Goal: Navigation & Orientation: Find specific page/section

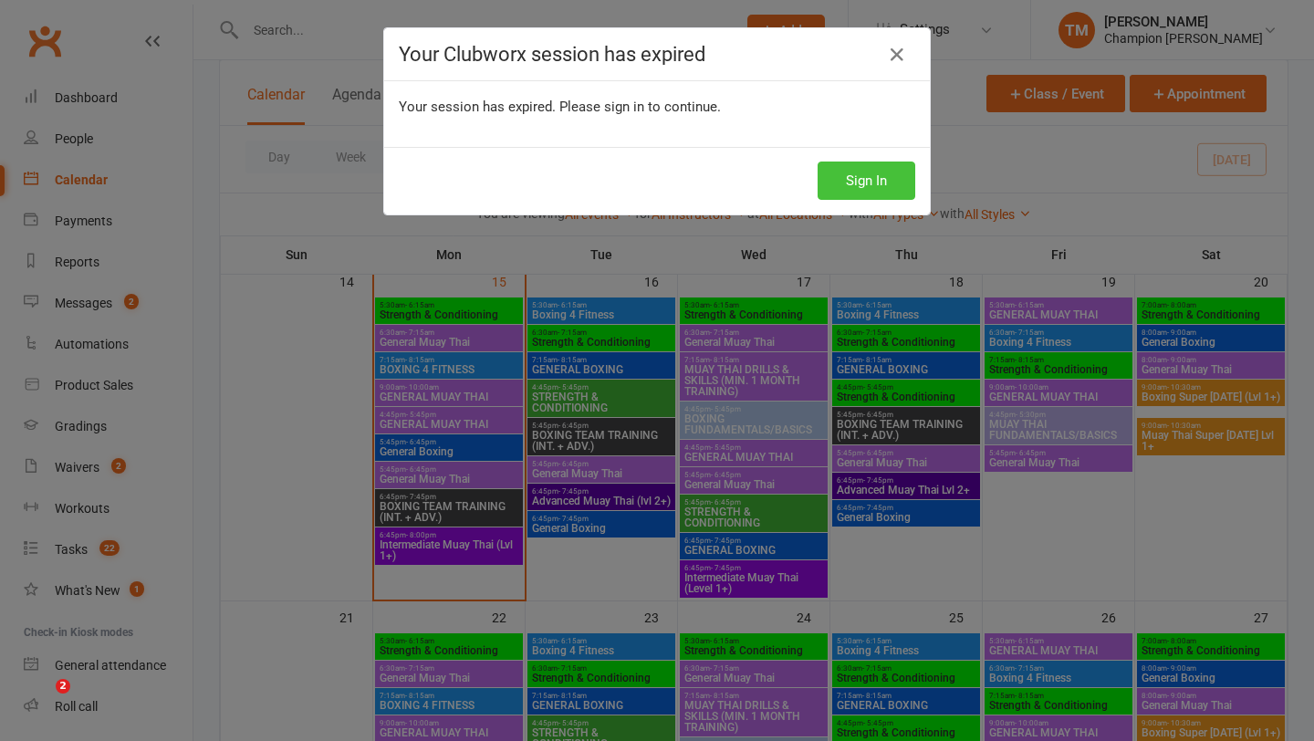
click at [839, 192] on button "Sign In" at bounding box center [866, 180] width 98 height 38
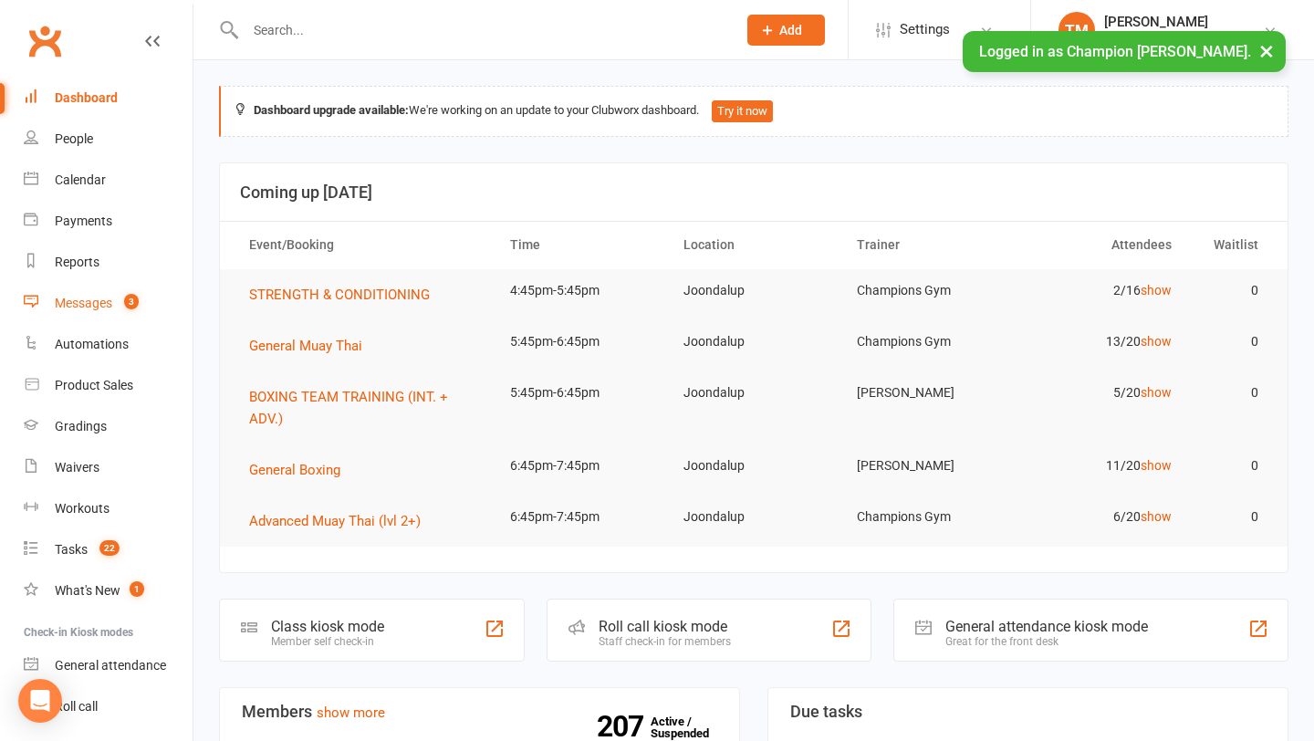
click at [94, 301] on div "Messages" at bounding box center [83, 303] width 57 height 15
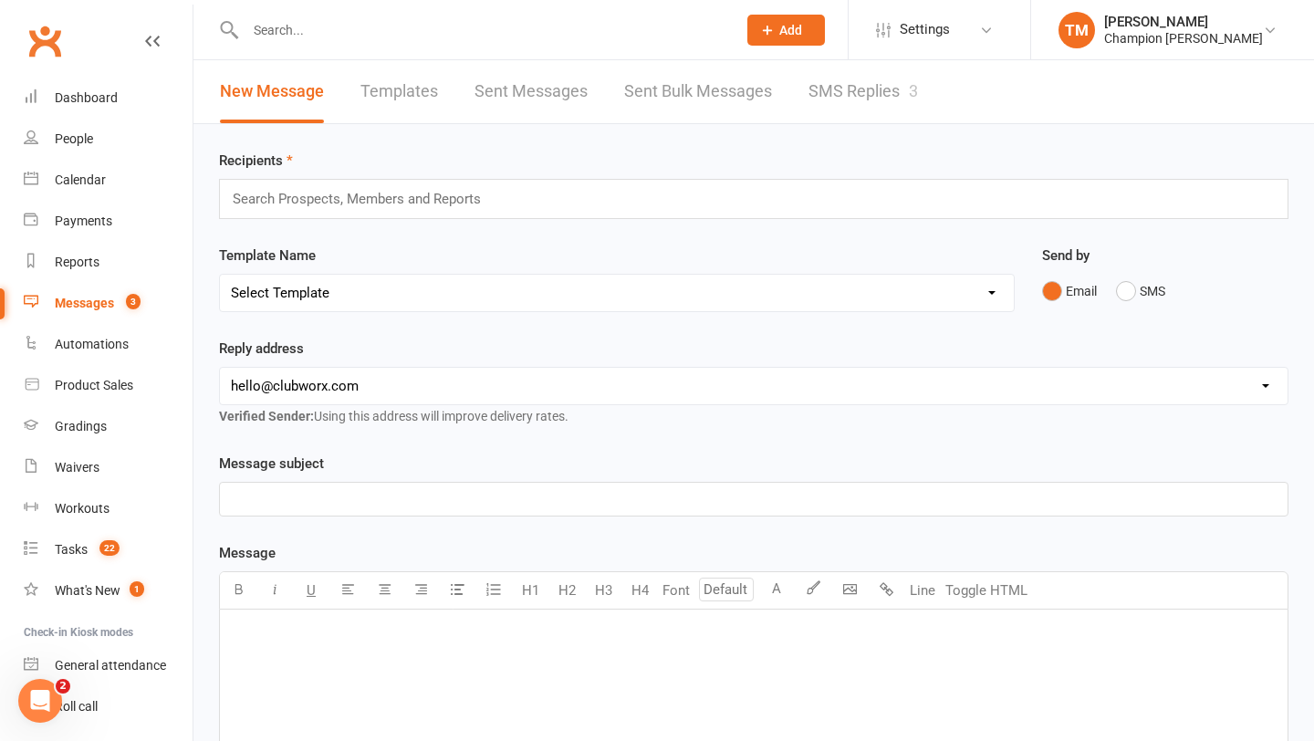
click at [846, 98] on link "SMS Replies 3" at bounding box center [862, 91] width 109 height 63
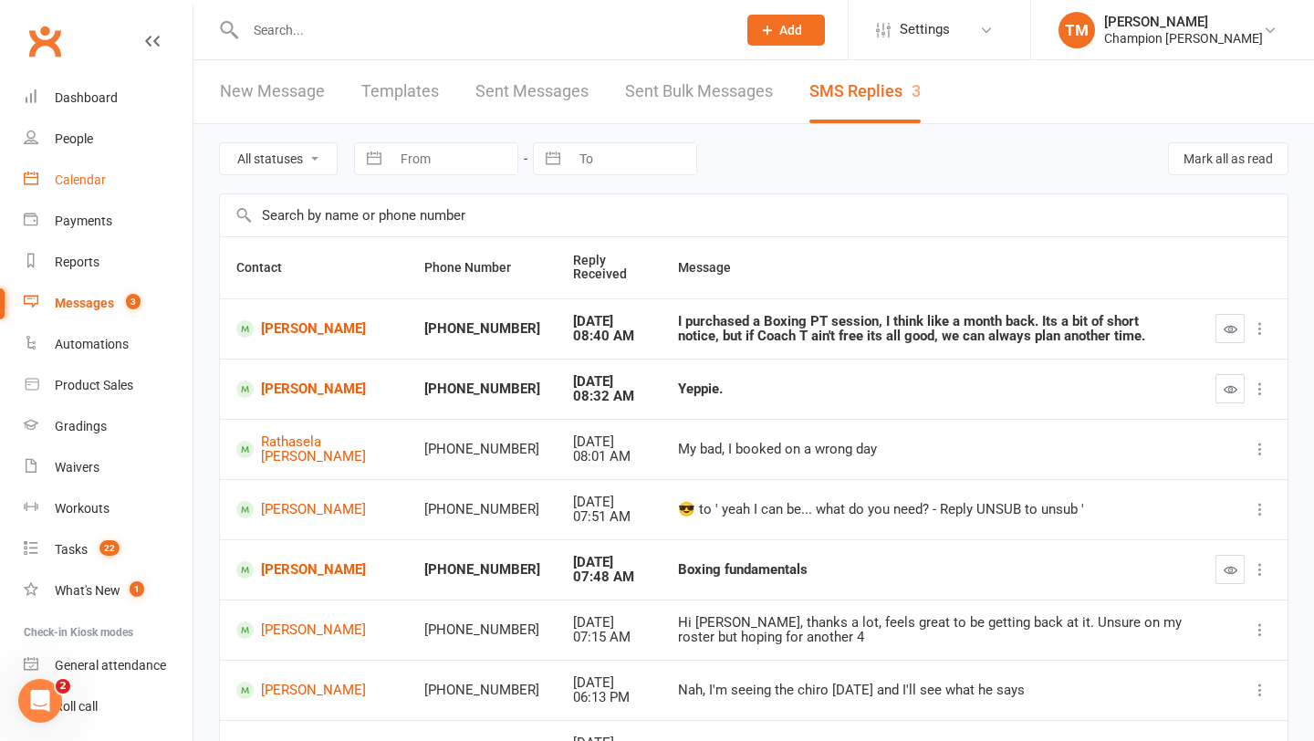
click at [80, 176] on div "Calendar" at bounding box center [80, 179] width 51 height 15
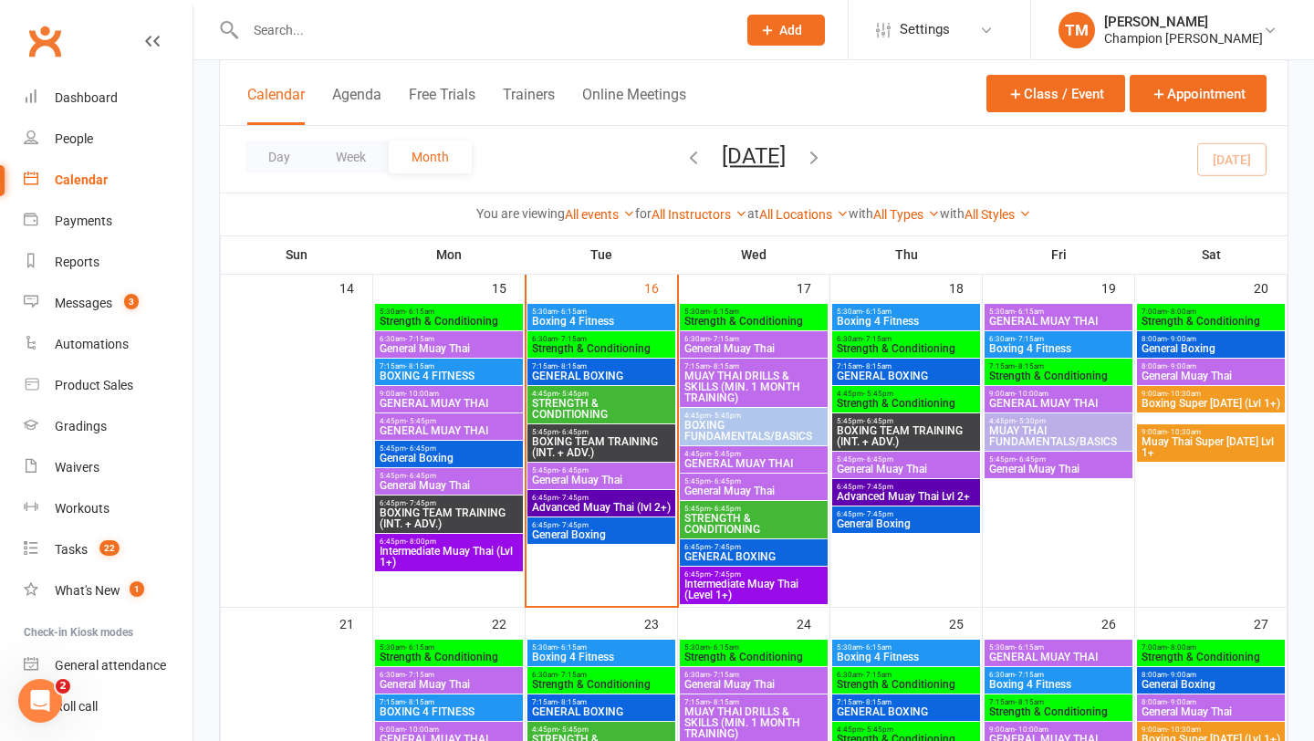
scroll to position [811, 0]
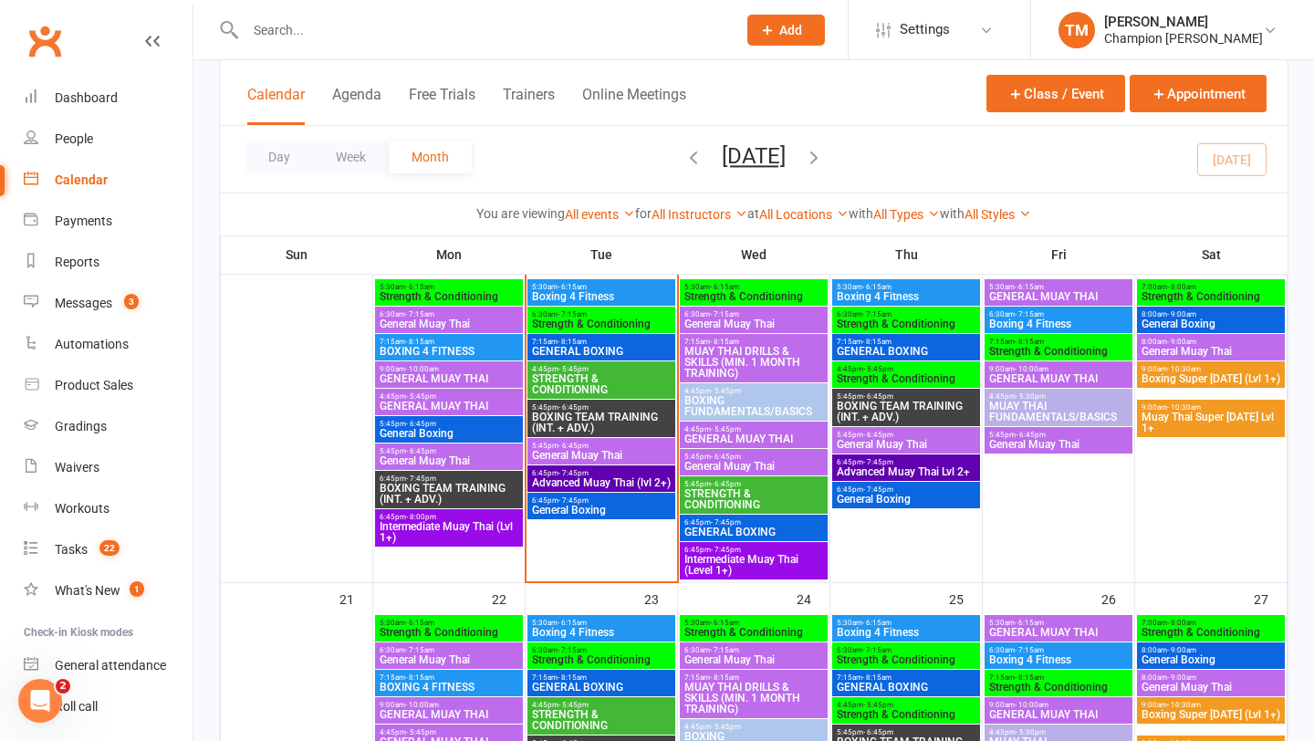
click at [591, 508] on span "General Boxing" at bounding box center [601, 509] width 140 height 11
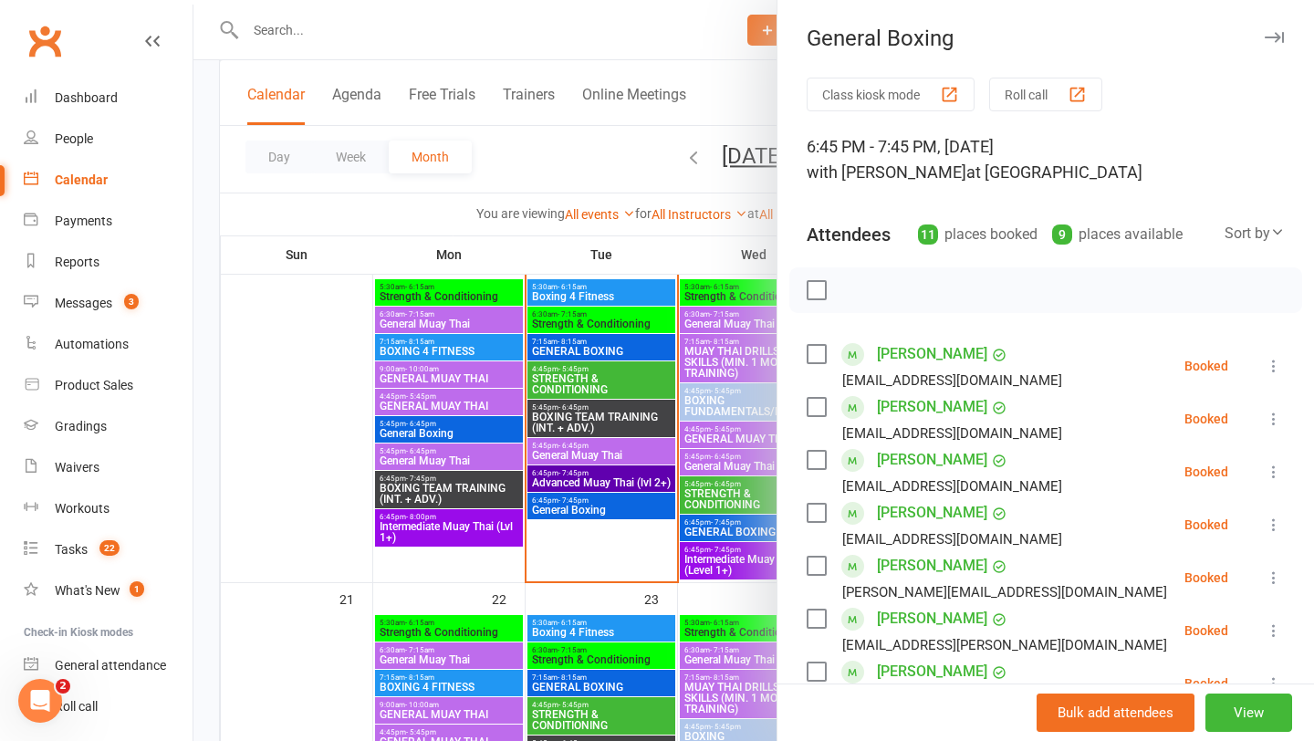
click at [1272, 38] on icon "button" at bounding box center [1273, 37] width 19 height 11
